Goal: Information Seeking & Learning: Learn about a topic

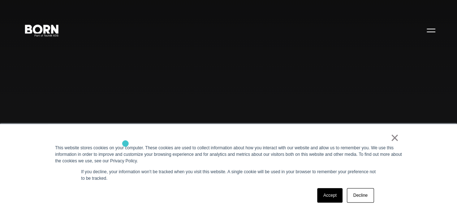
drag, startPoint x: 130, startPoint y: 154, endPoint x: 134, endPoint y: 153, distance: 3.8
click at [132, 154] on div "This website stores cookies on your computer. These cookies are used to collect…" at bounding box center [228, 154] width 347 height 20
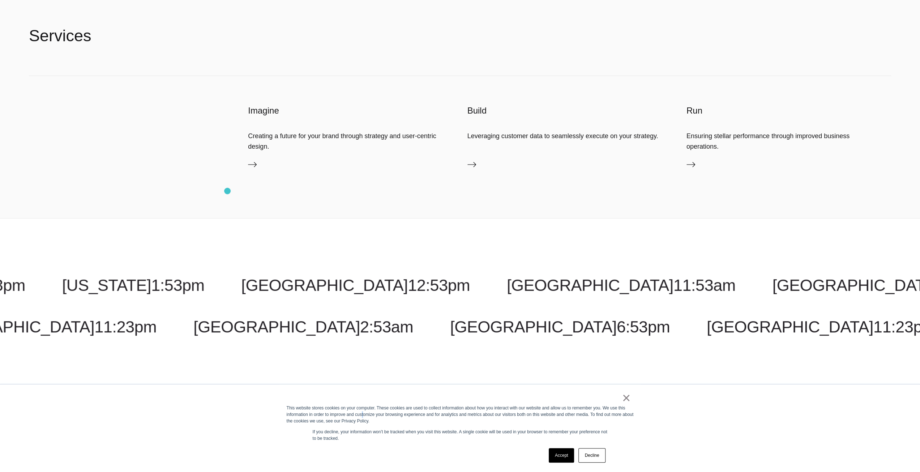
scroll to position [2998, 0]
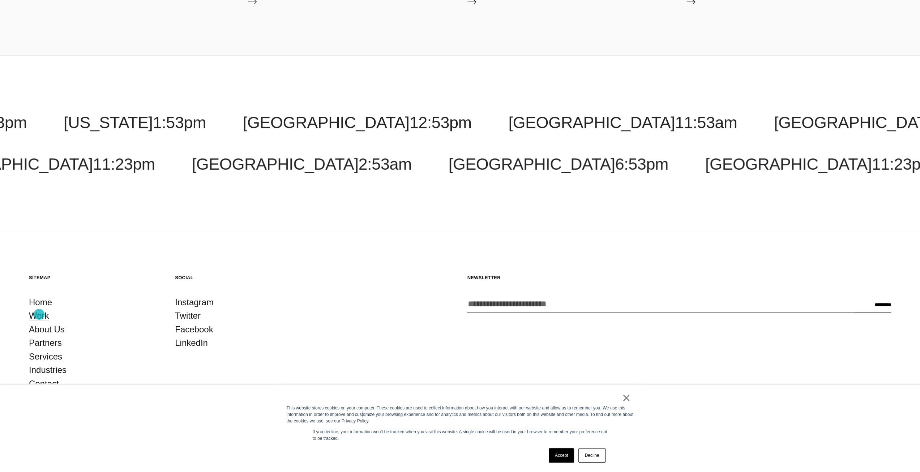
click at [40, 211] on link "Work" at bounding box center [39, 316] width 20 height 14
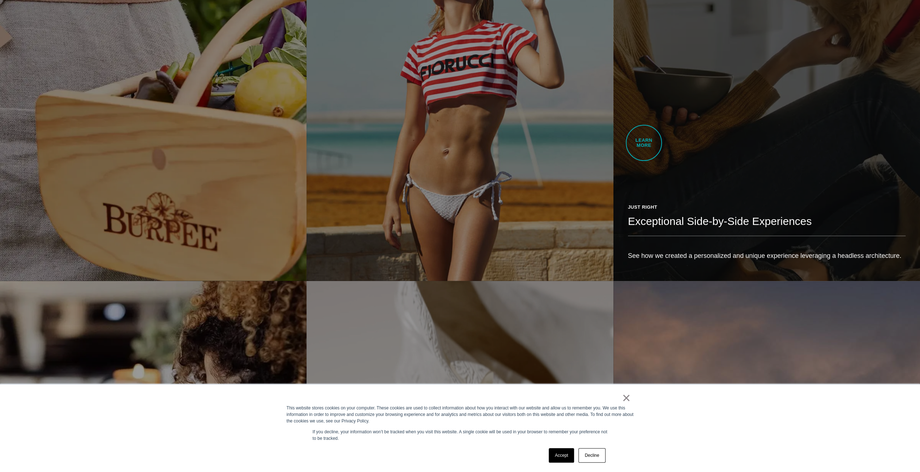
scroll to position [2061, 0]
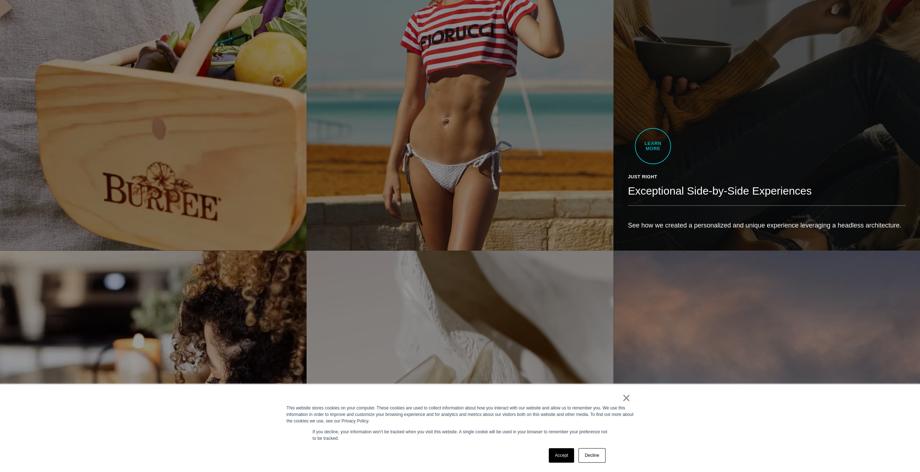
click at [653, 159] on div "Just Right Exceptional Side-by-Side Experiences See how we created a personaliz…" at bounding box center [767, 205] width 307 height 92
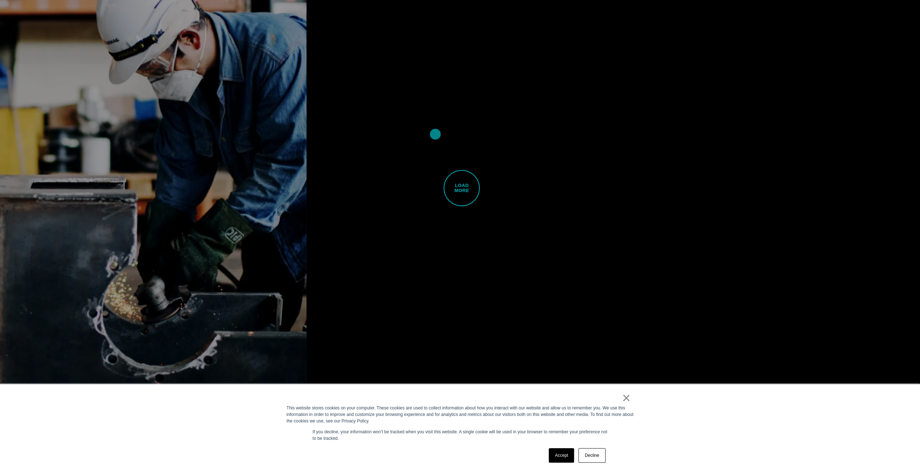
scroll to position [2848, 0]
click at [461, 170] on span "Load More" at bounding box center [462, 188] width 36 height 36
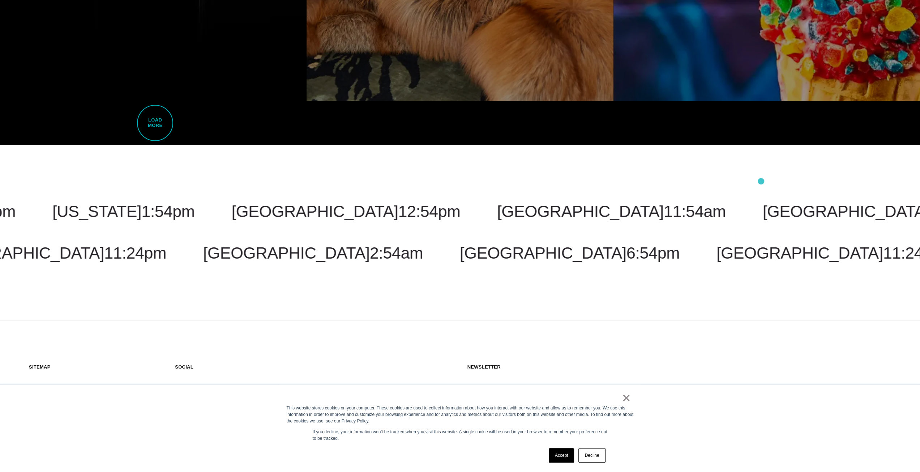
scroll to position [5659, 0]
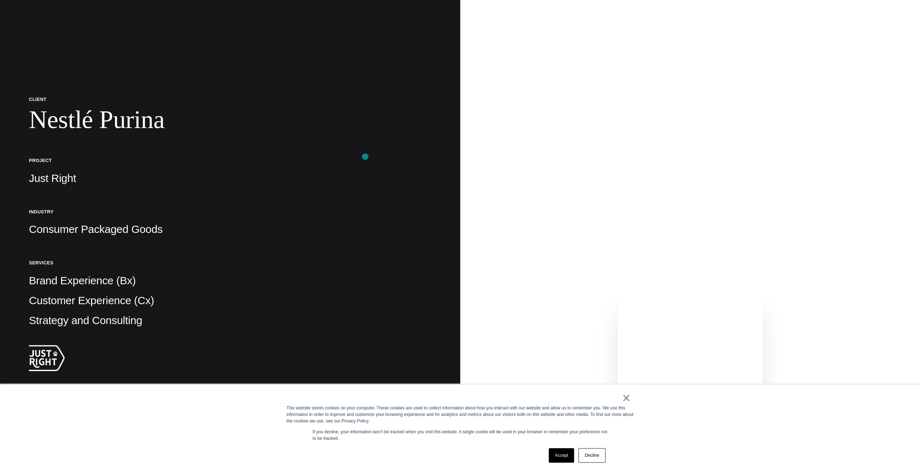
scroll to position [72, 0]
